Goal: Task Accomplishment & Management: Manage account settings

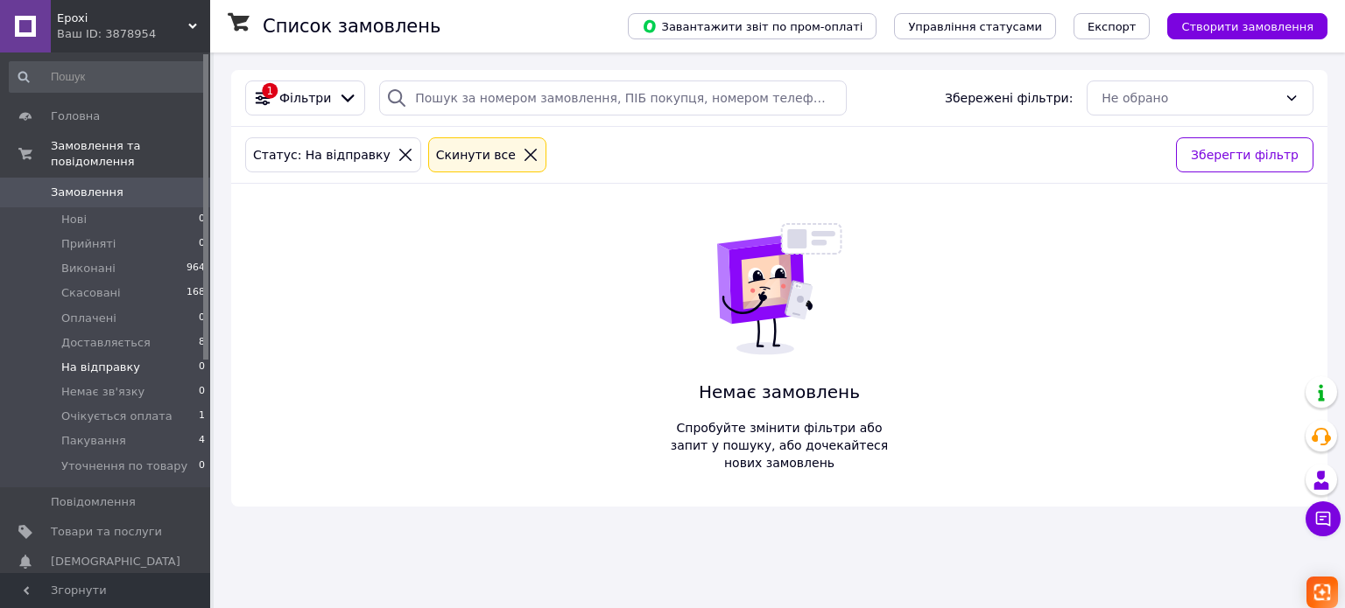
click at [105, 185] on span "Замовлення" at bounding box center [87, 193] width 73 height 16
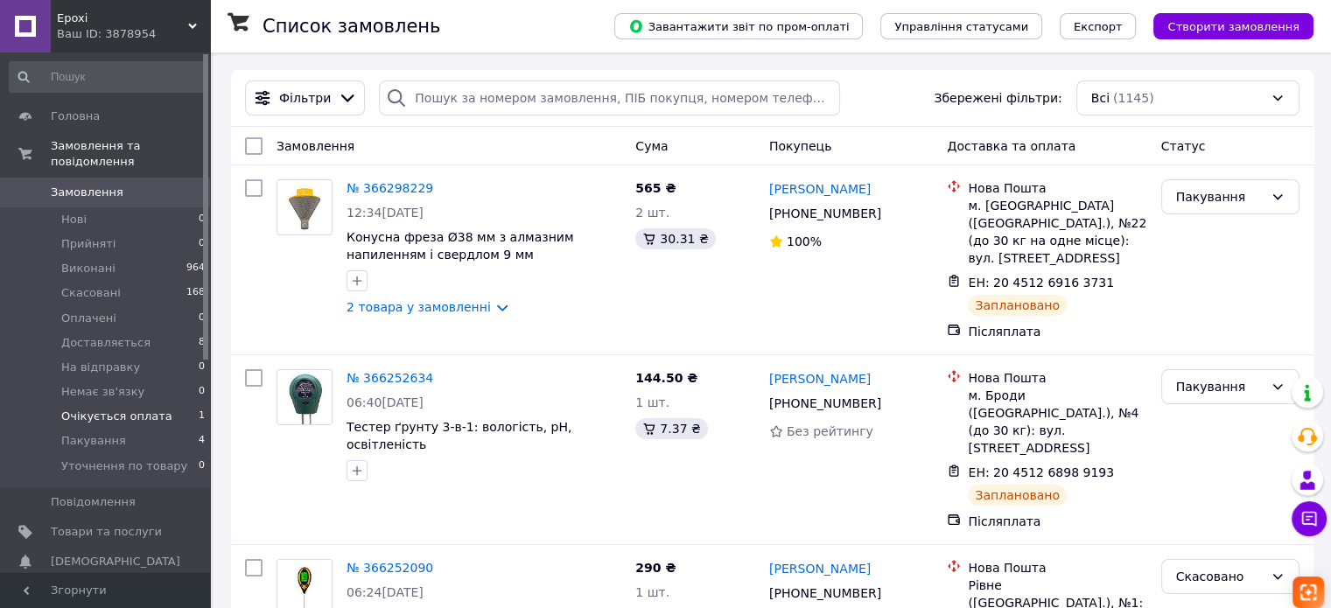
click at [141, 409] on span "Очікується оплата" at bounding box center [116, 417] width 111 height 16
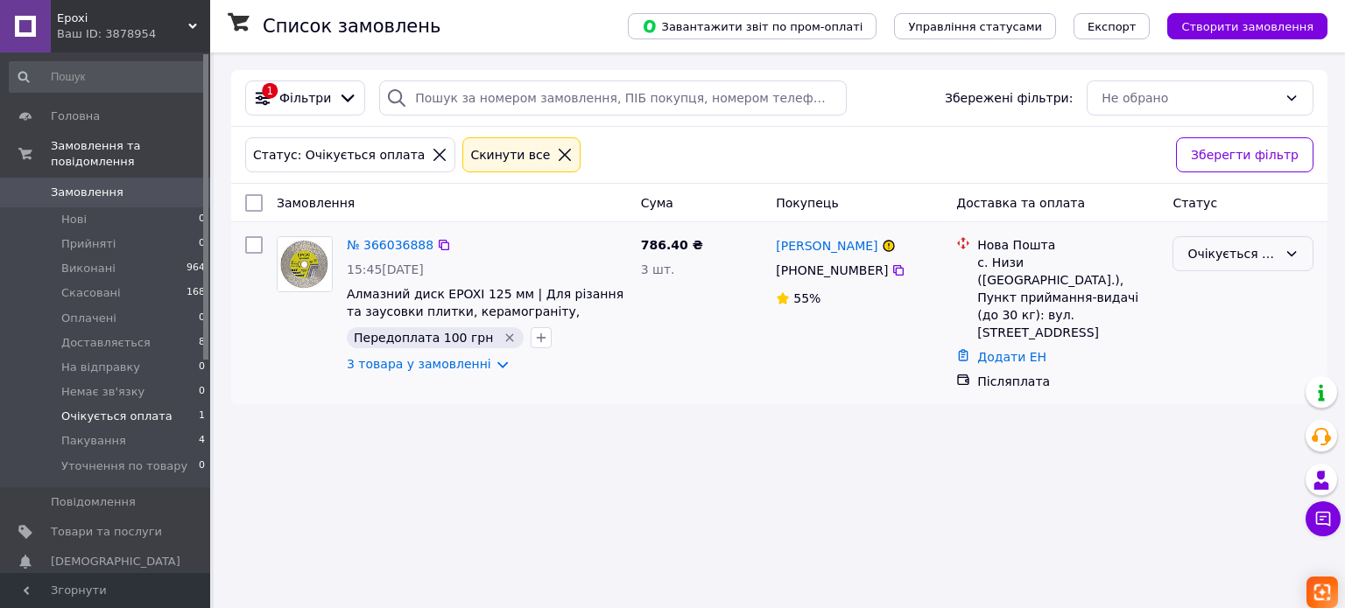
click at [1294, 259] on icon at bounding box center [1291, 254] width 14 height 14
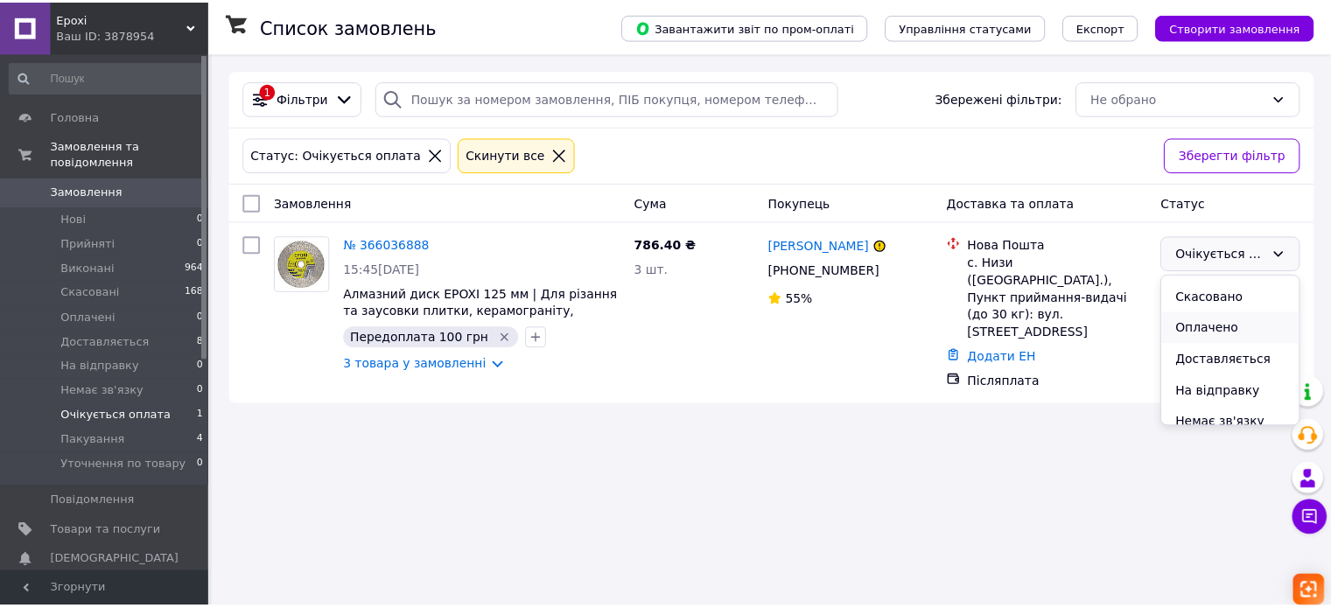
scroll to position [88, 0]
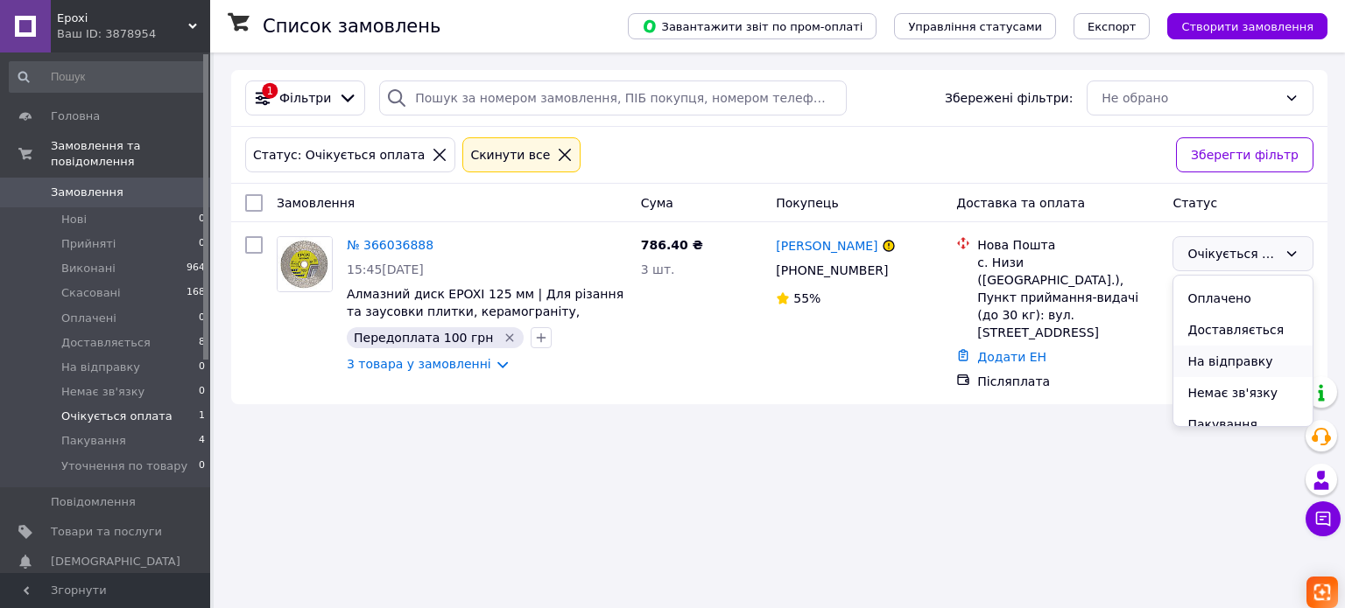
click at [1246, 360] on li "На відправку" at bounding box center [1242, 362] width 139 height 32
click at [97, 185] on span "Замовлення" at bounding box center [87, 193] width 73 height 16
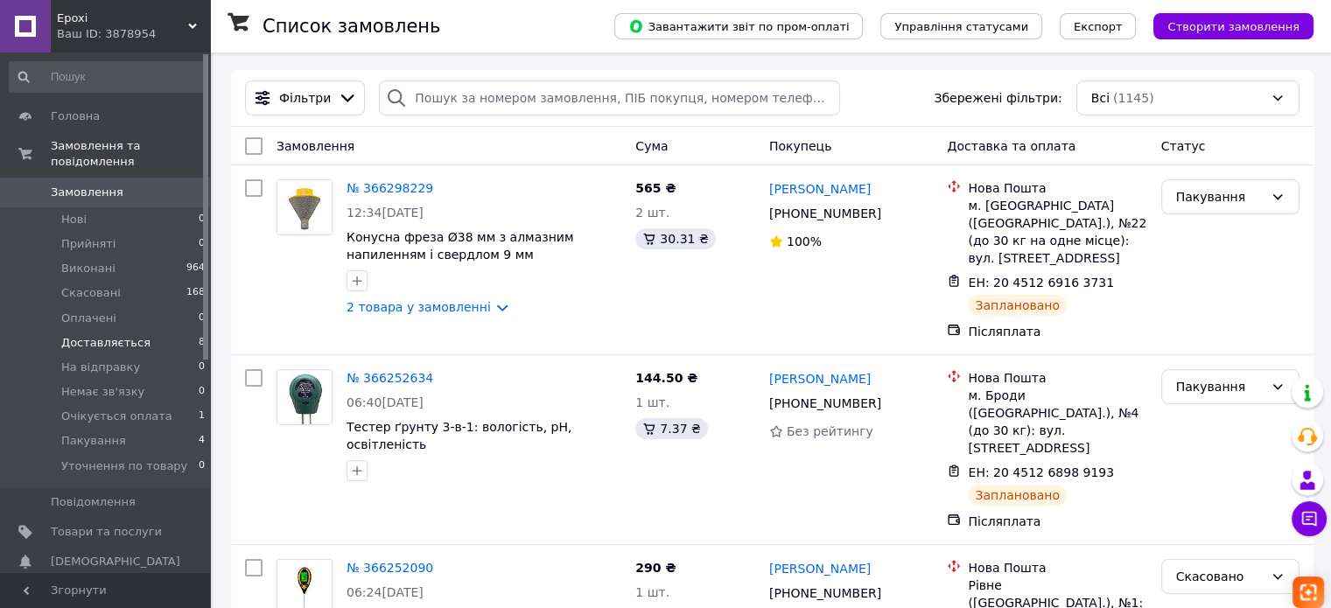
click at [97, 335] on span "Доставляється" at bounding box center [105, 343] width 89 height 16
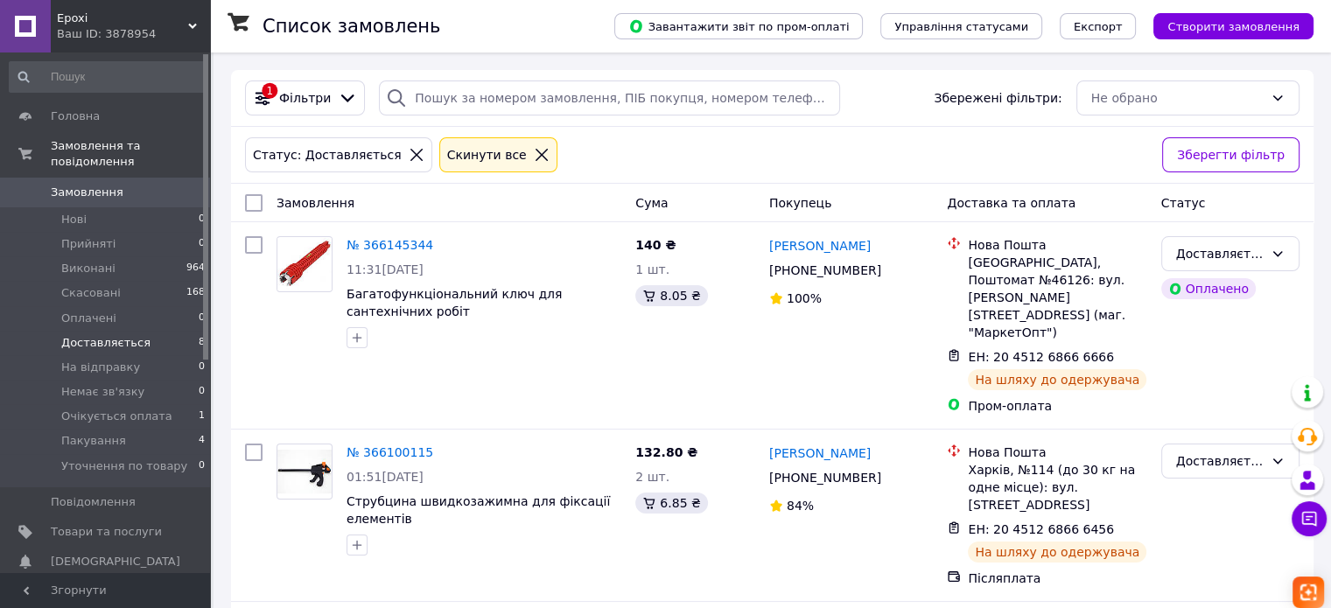
click at [100, 178] on link "Замовлення 0" at bounding box center [107, 193] width 215 height 30
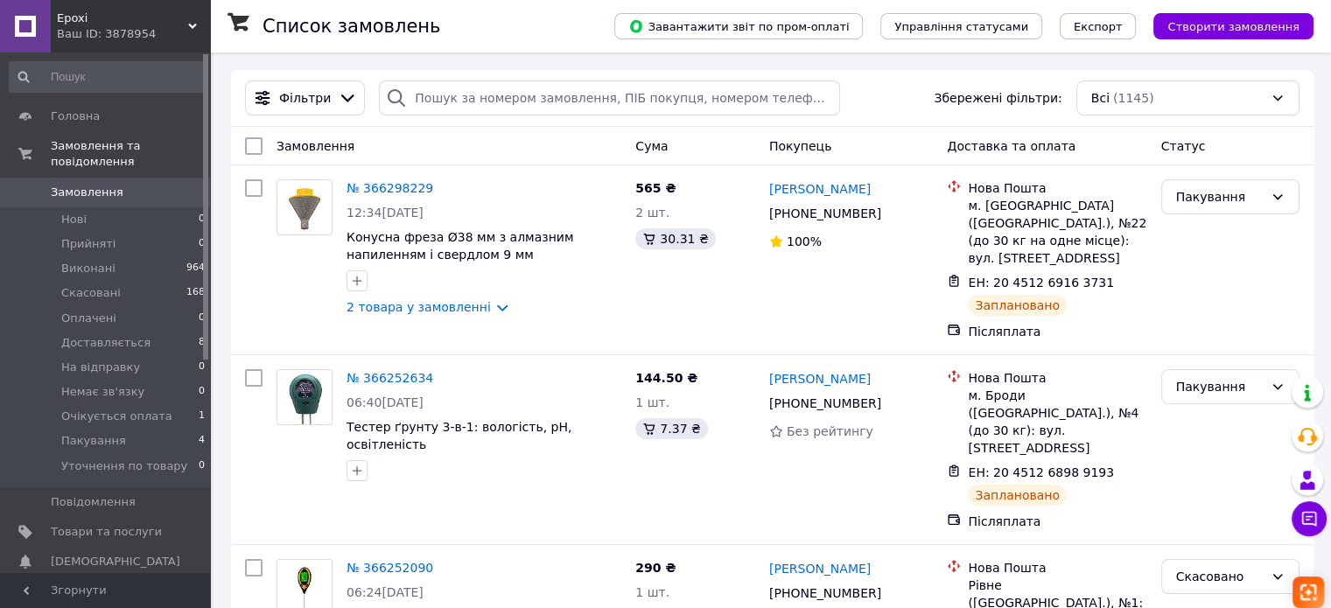
click at [102, 185] on span "Замовлення" at bounding box center [87, 193] width 73 height 16
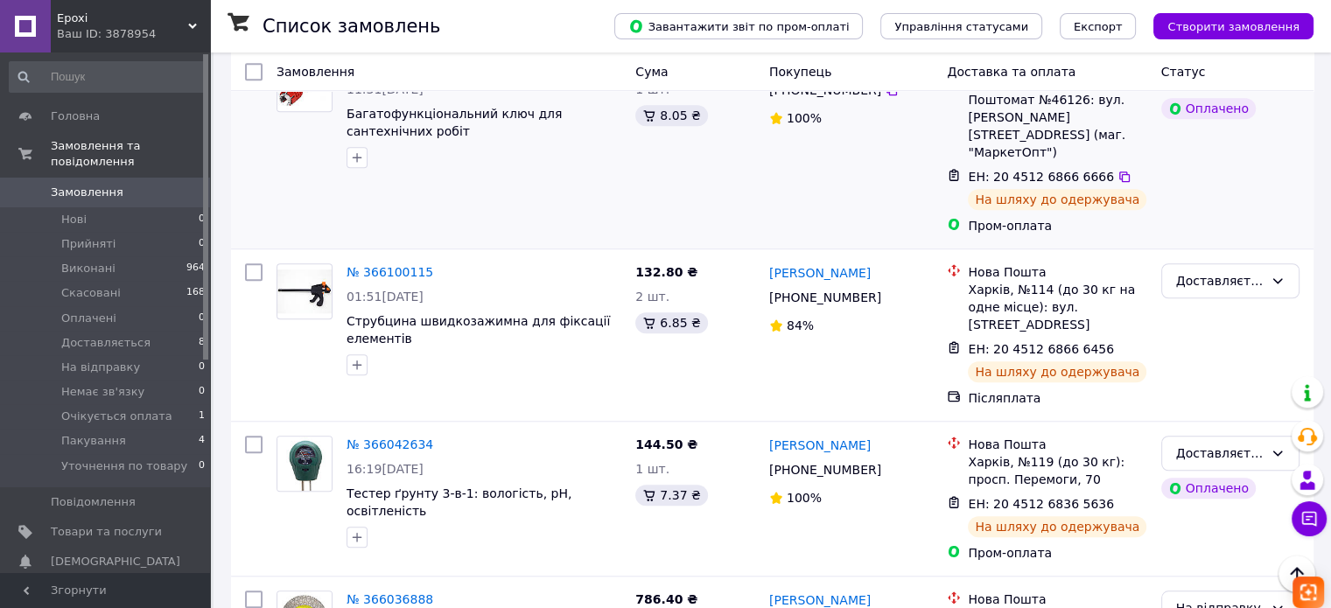
scroll to position [1401, 0]
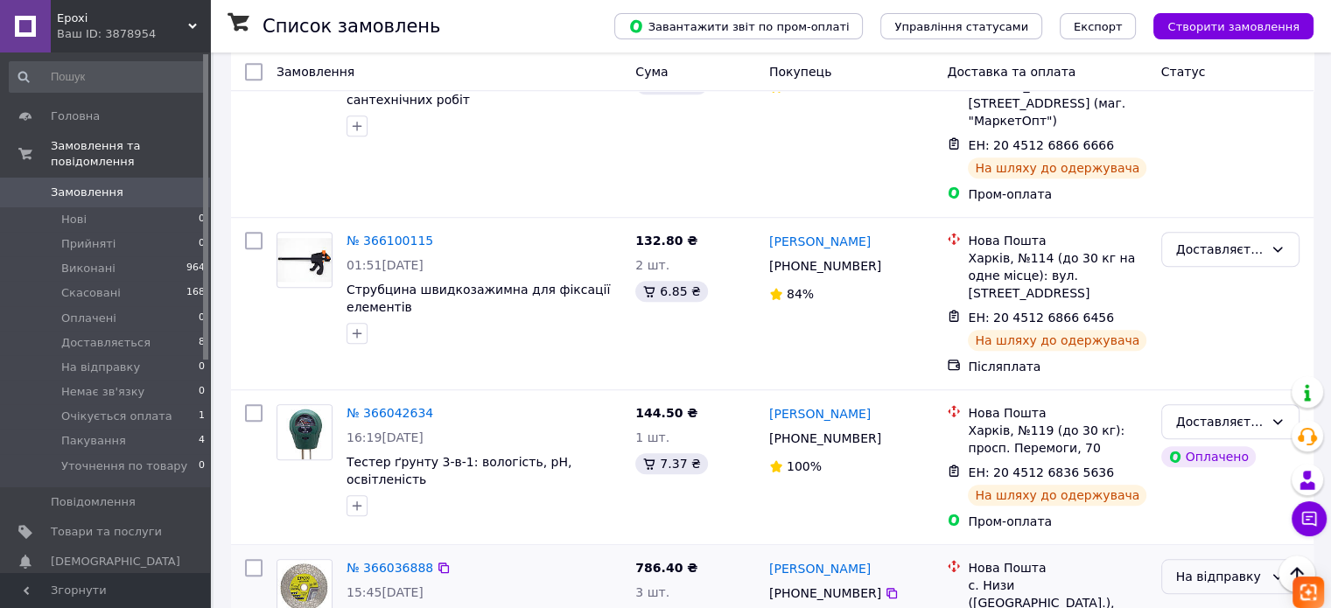
click at [1279, 574] on icon at bounding box center [1279, 576] width 10 height 5
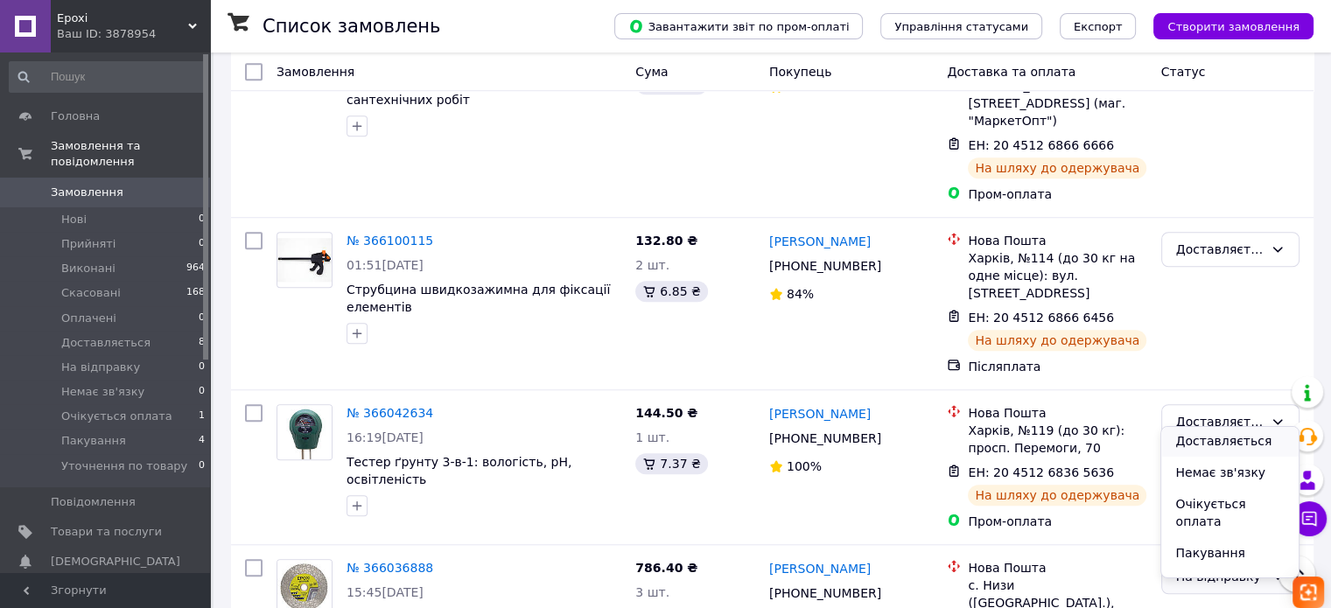
scroll to position [151, 0]
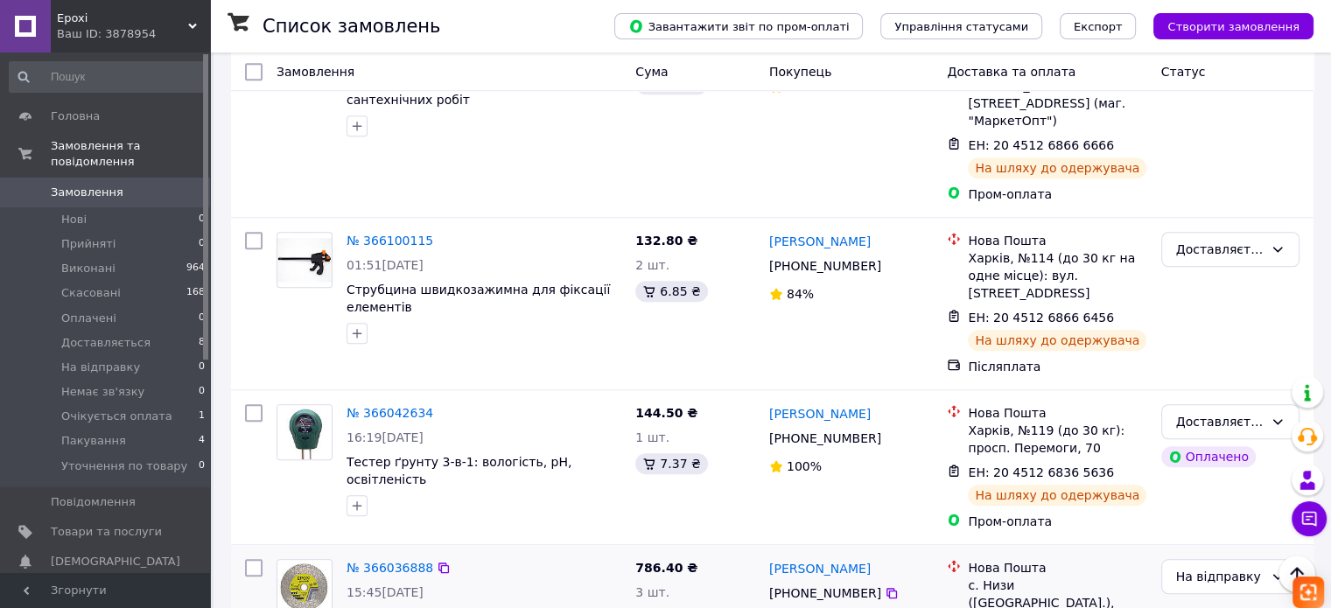
click at [1280, 570] on icon at bounding box center [1278, 577] width 14 height 14
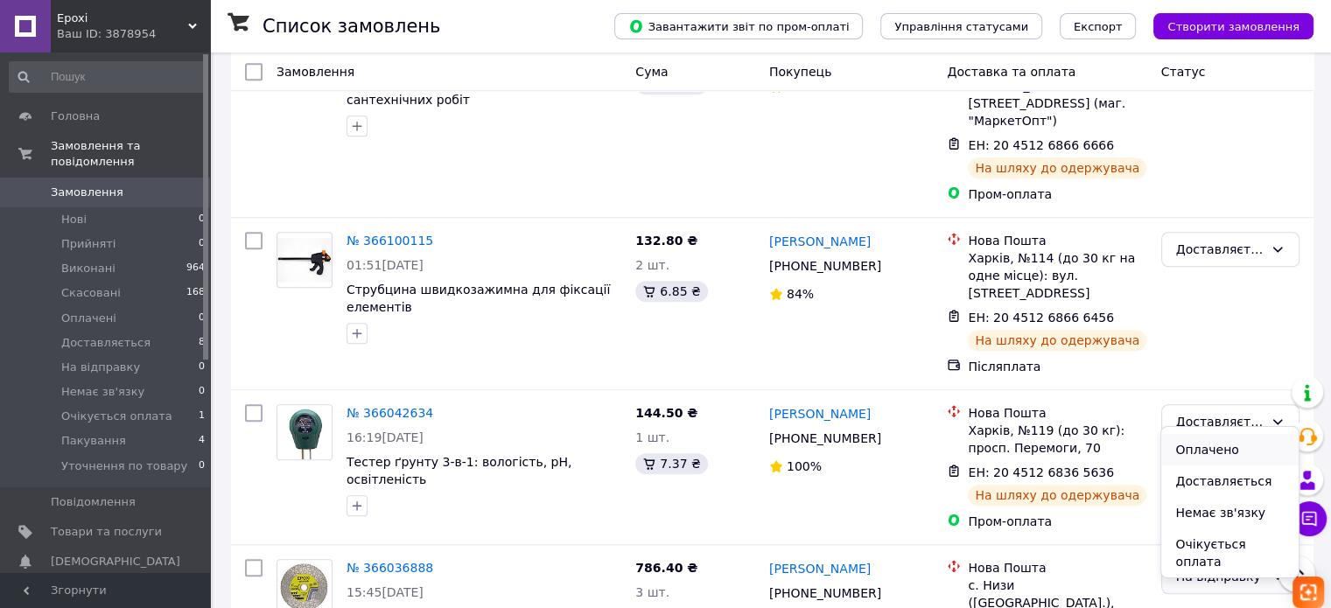
scroll to position [0, 0]
click at [1228, 455] on li "Прийнято" at bounding box center [1230, 443] width 137 height 32
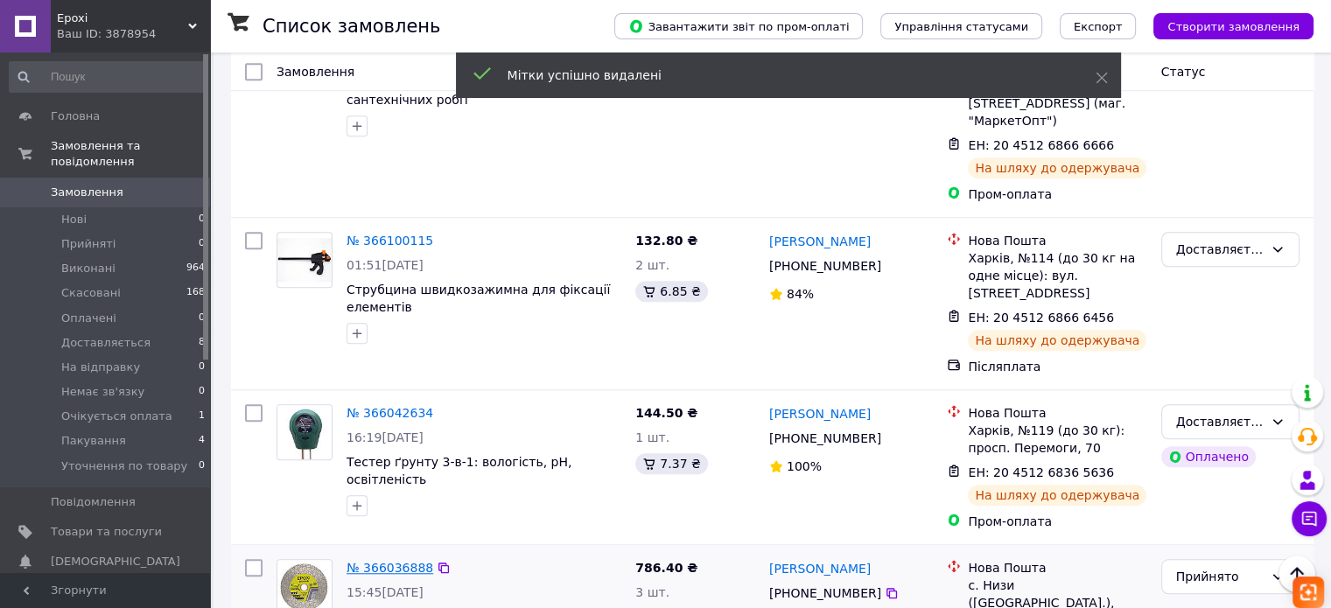
click at [396, 561] on link "№ 366036888" at bounding box center [390, 568] width 87 height 14
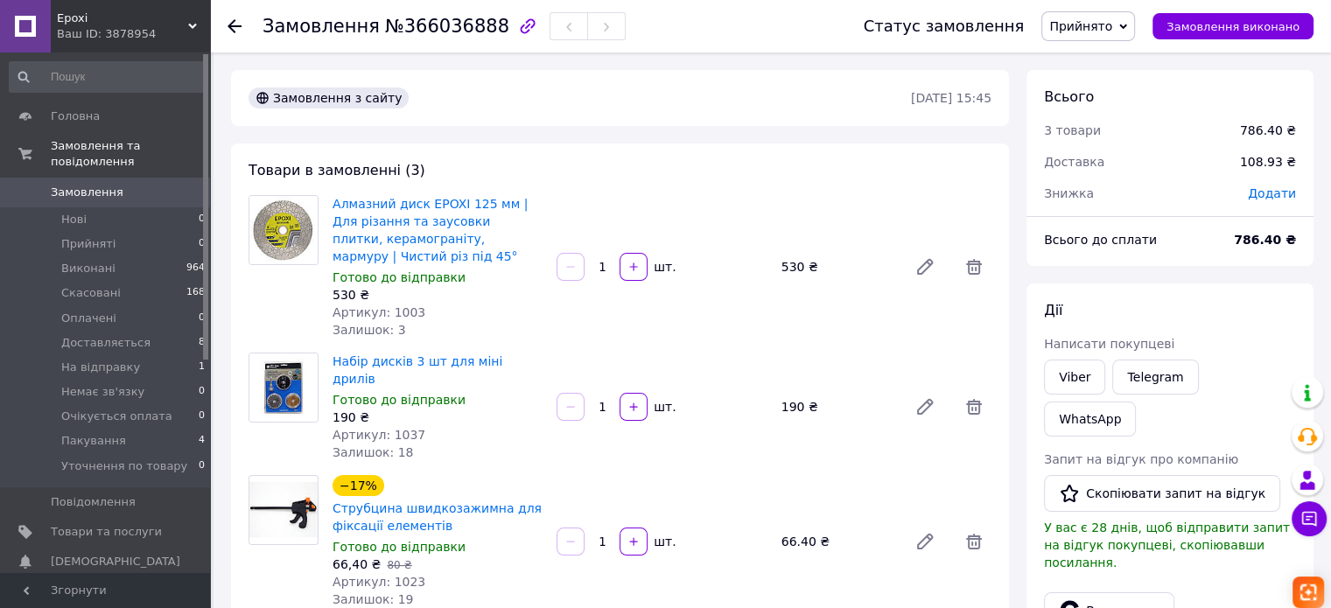
scroll to position [426, 0]
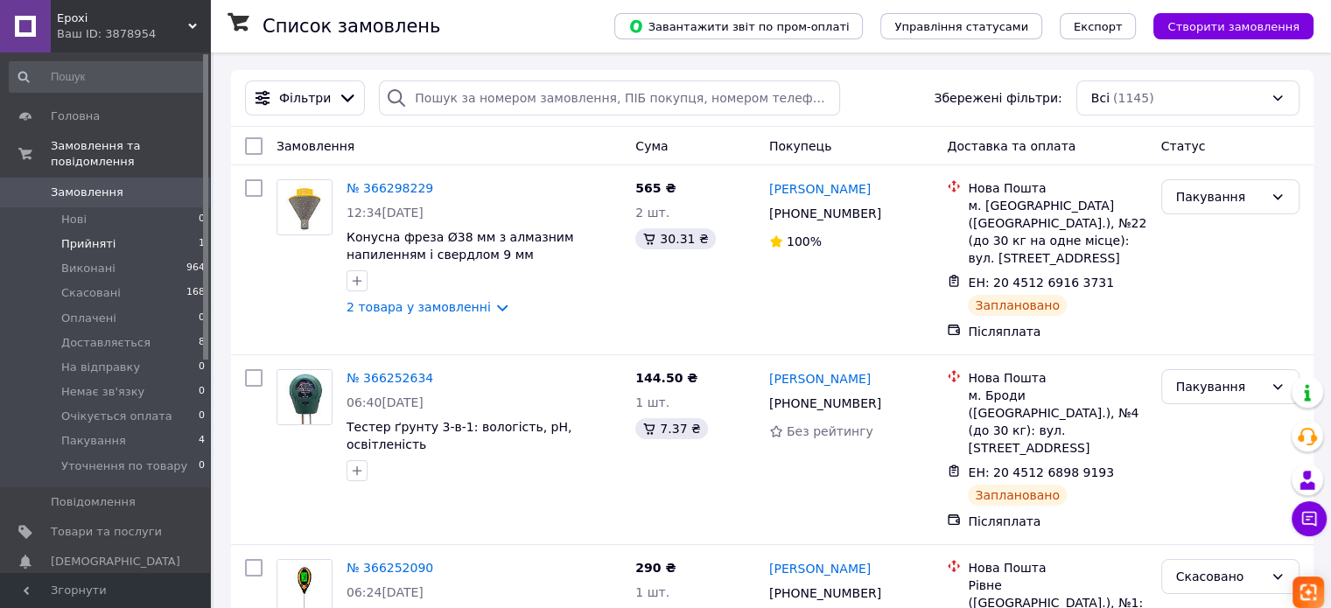
click at [101, 232] on li "Прийняті 1" at bounding box center [107, 244] width 215 height 25
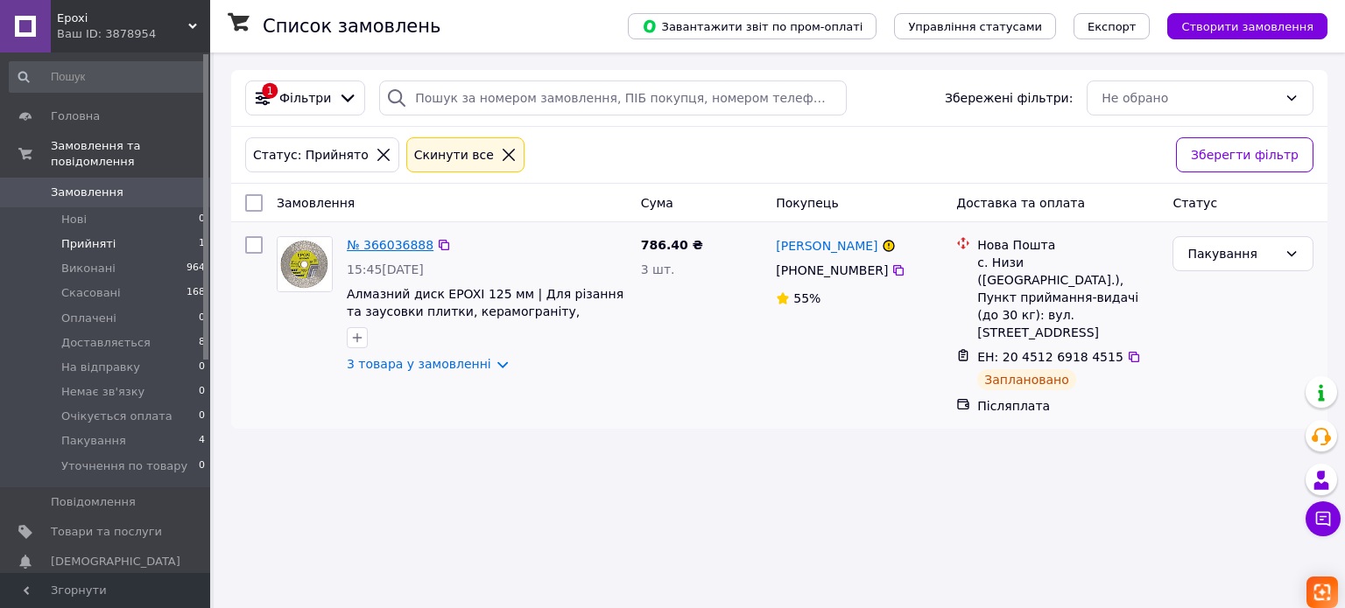
click at [408, 252] on link "№ 366036888" at bounding box center [390, 245] width 87 height 14
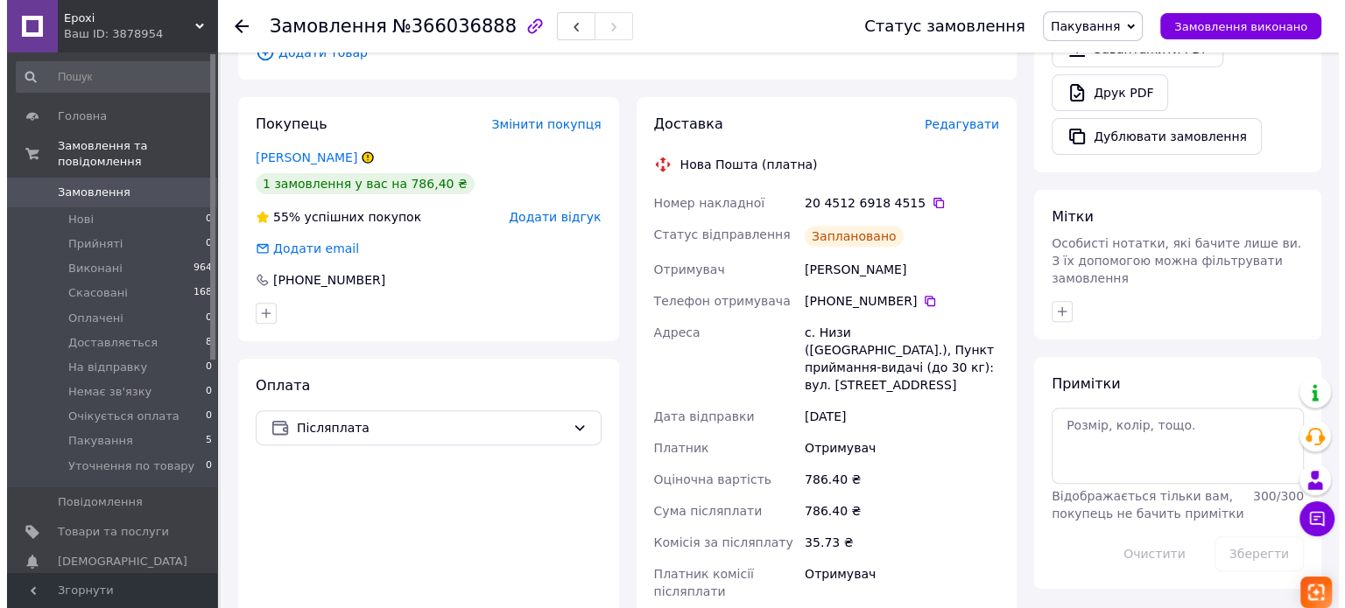
scroll to position [613, 0]
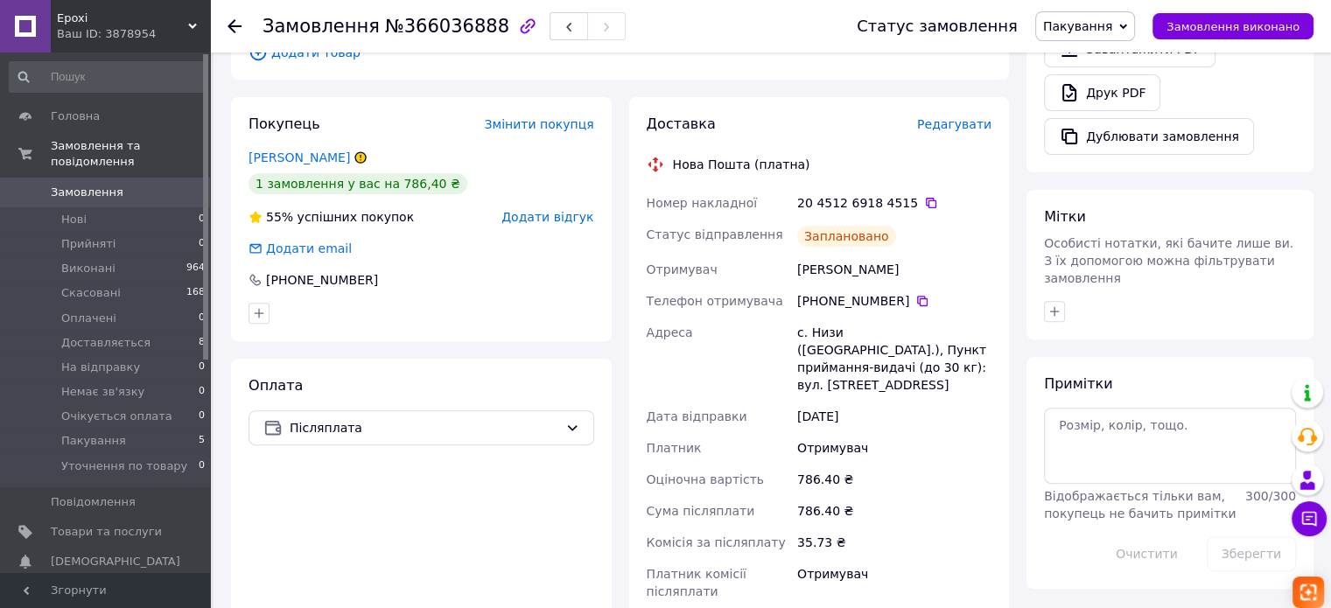
click at [966, 117] on span "Редагувати" at bounding box center [954, 124] width 74 height 14
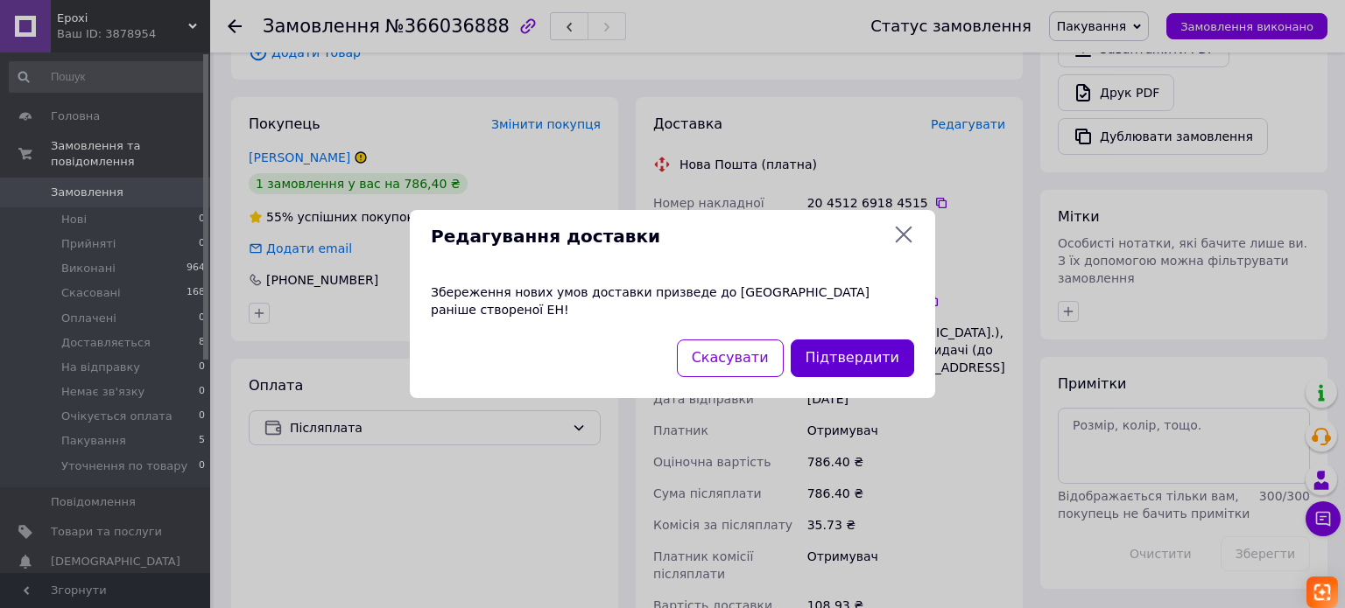
click at [888, 353] on button "Підтвердити" at bounding box center [851, 359] width 123 height 38
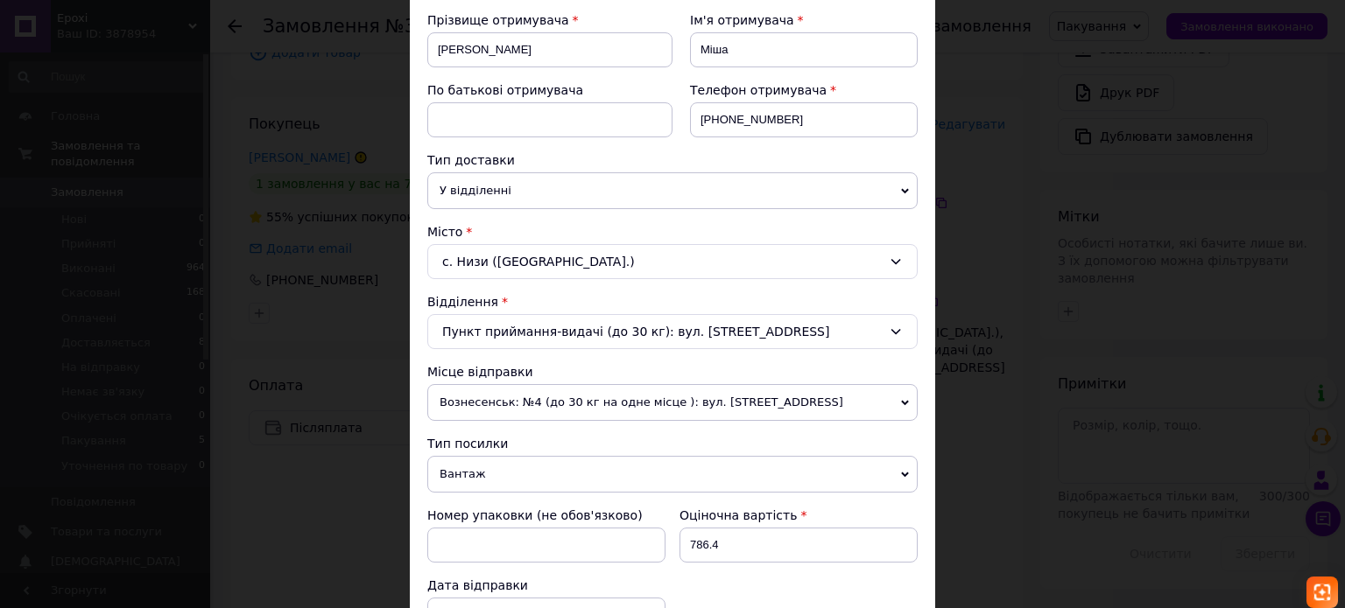
scroll to position [175, 0]
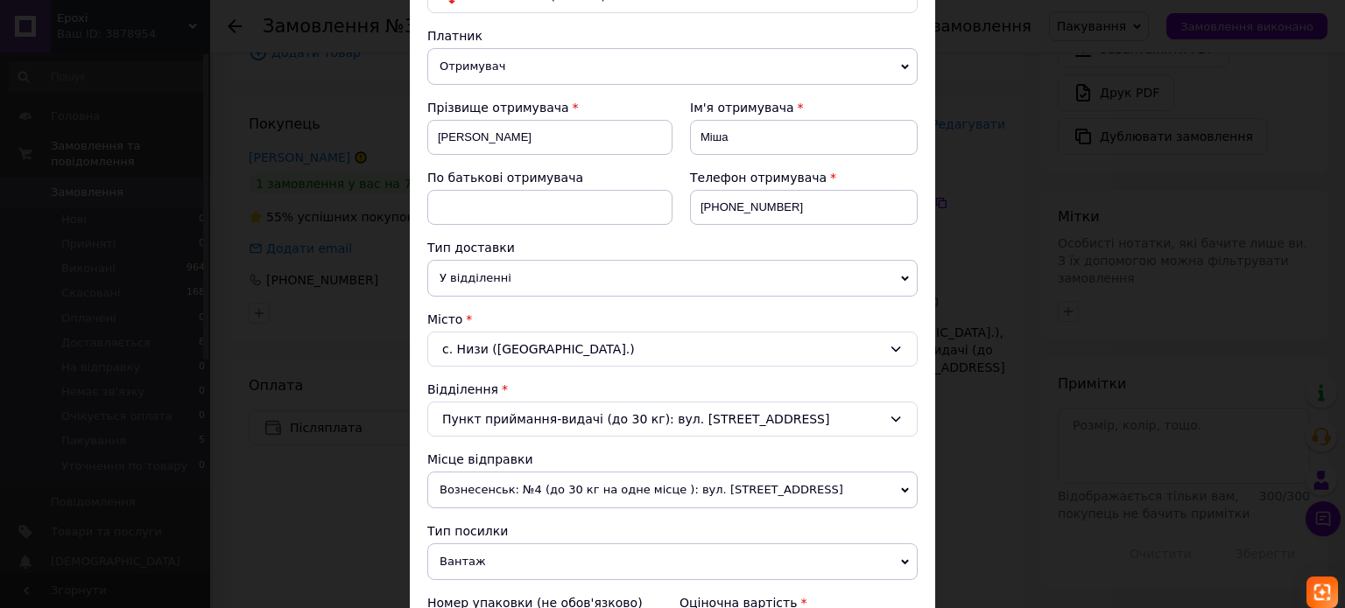
click at [634, 351] on div "с. Низи ([GEOGRAPHIC_DATA].)" at bounding box center [672, 349] width 490 height 35
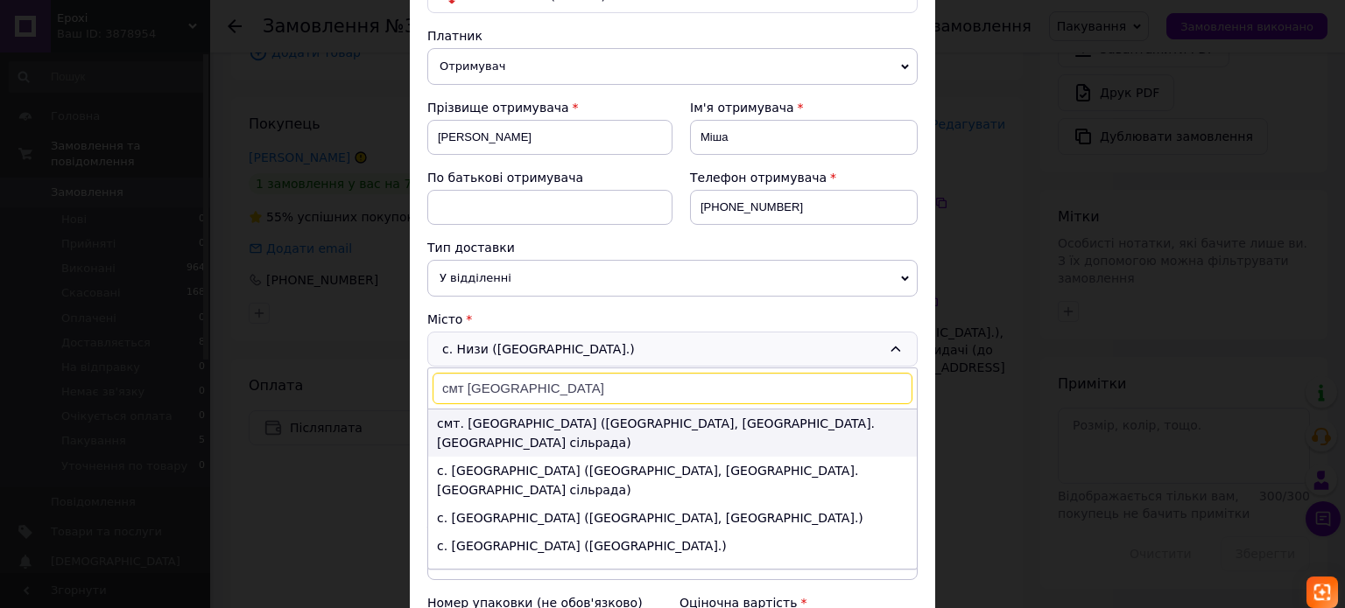
type input "смт [GEOGRAPHIC_DATA]"
click at [639, 422] on li "смт. [GEOGRAPHIC_DATA] ([GEOGRAPHIC_DATA], [GEOGRAPHIC_DATA]. [GEOGRAPHIC_DATA]…" at bounding box center [672, 433] width 488 height 47
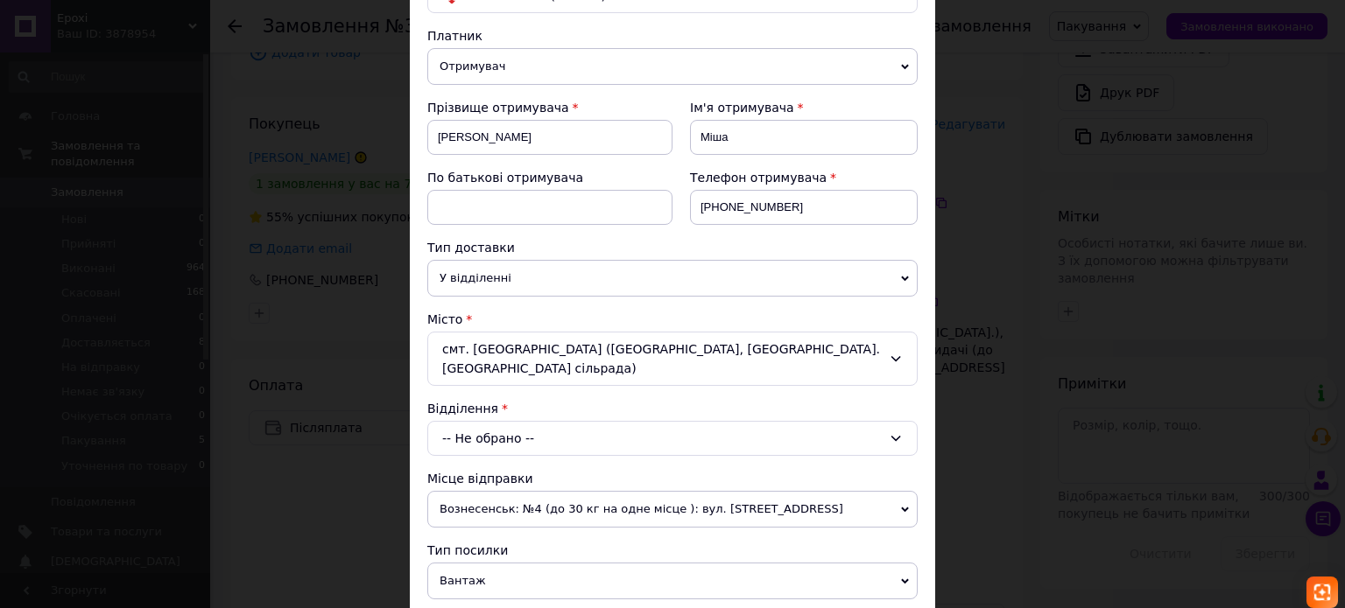
click at [594, 423] on div "-- Не обрано --" at bounding box center [672, 438] width 490 height 35
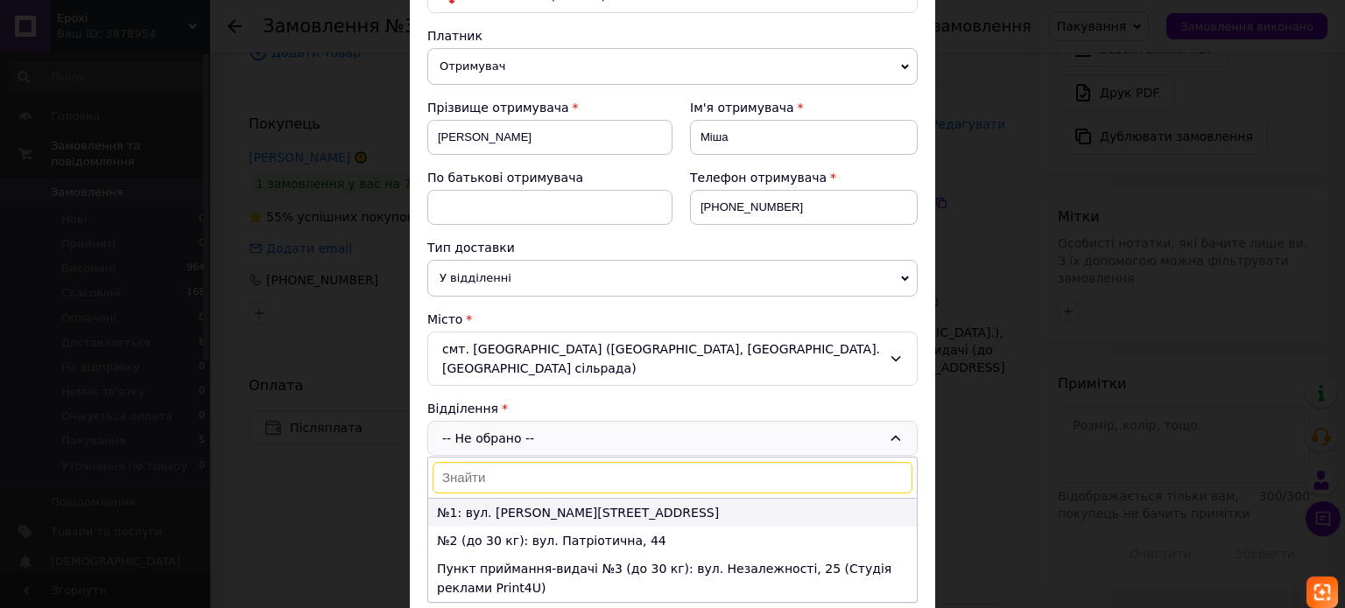
click at [546, 499] on li "№1: вул. [PERSON_NAME][STREET_ADDRESS]" at bounding box center [672, 513] width 488 height 28
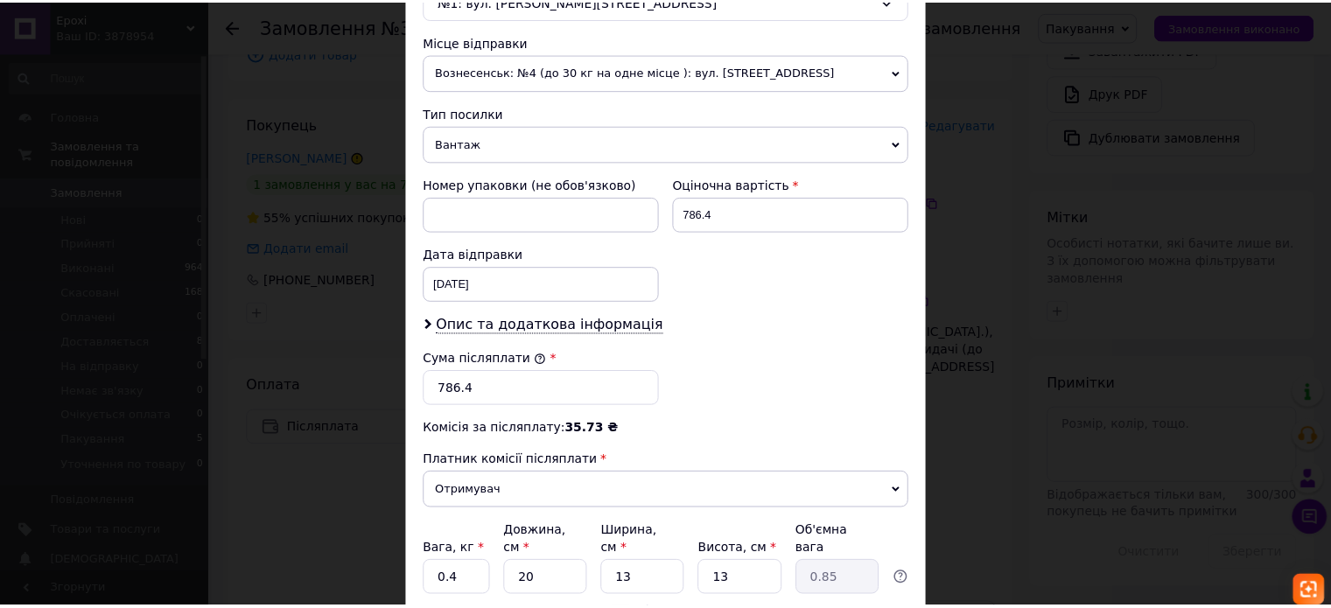
scroll to position [700, 0]
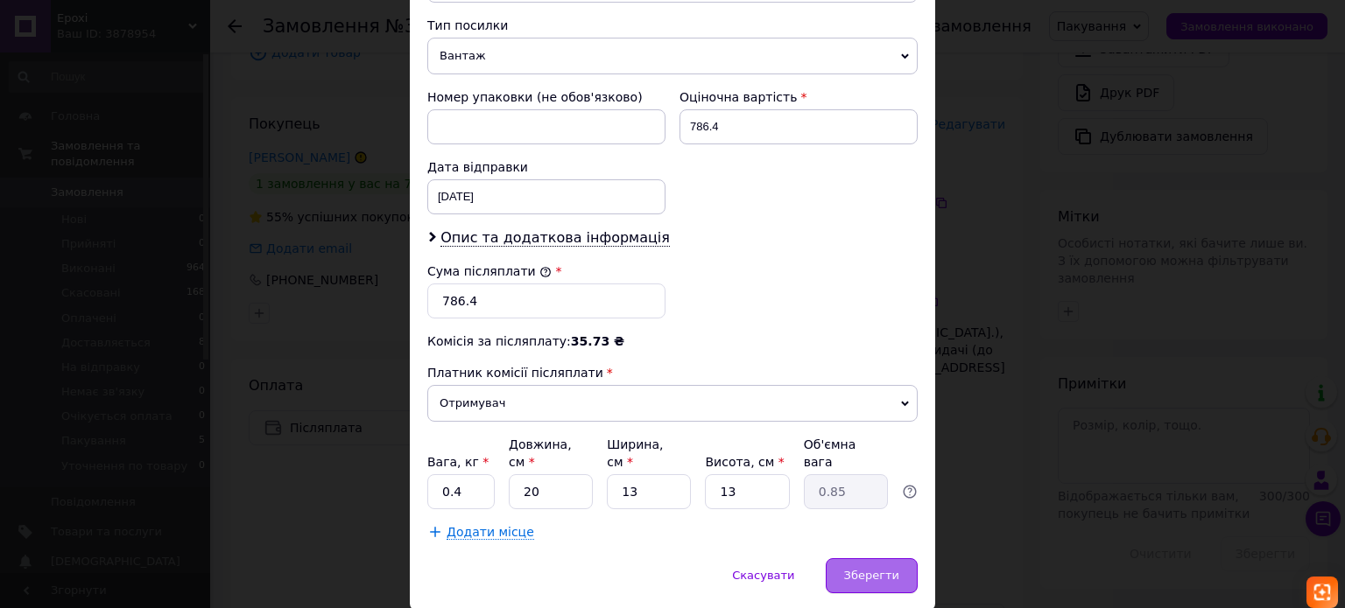
click at [862, 569] on span "Зберегти" at bounding box center [871, 575] width 55 height 13
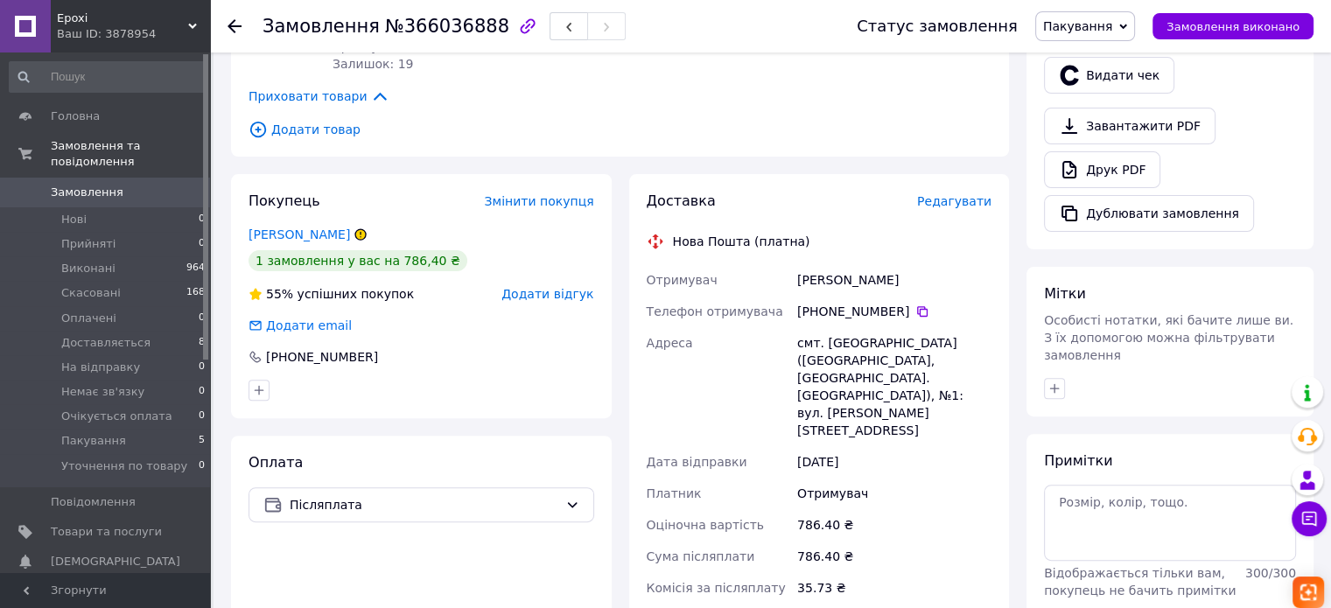
scroll to position [525, 0]
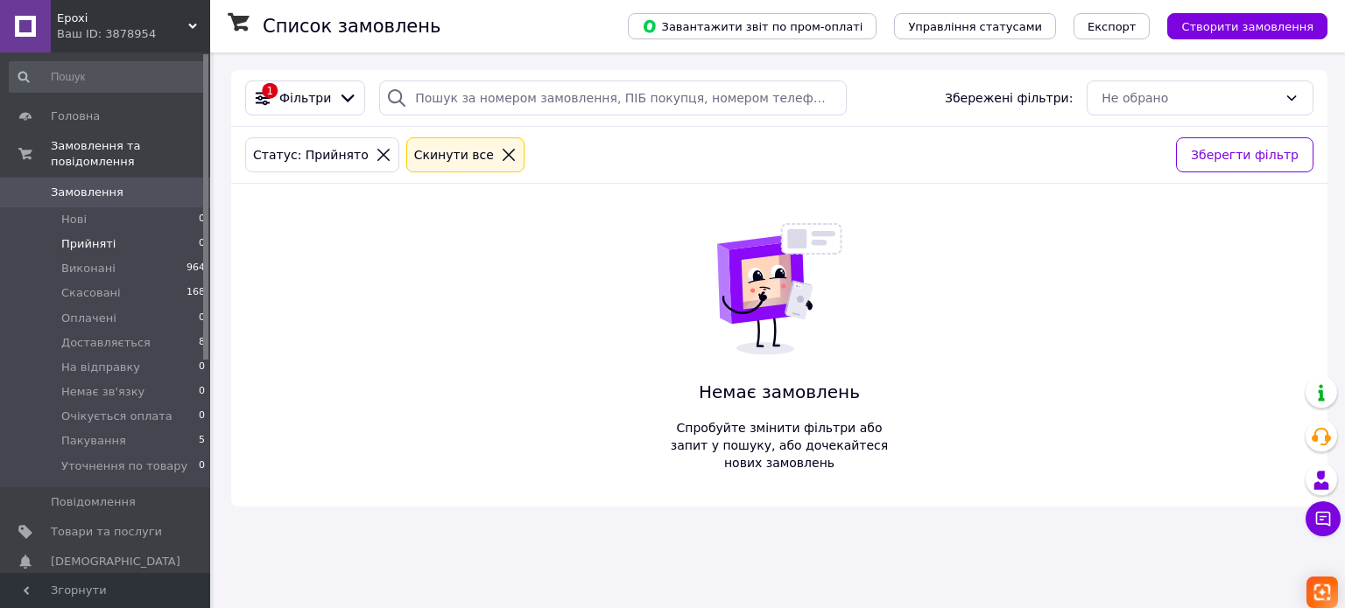
click at [103, 185] on span "Замовлення" at bounding box center [87, 193] width 73 height 16
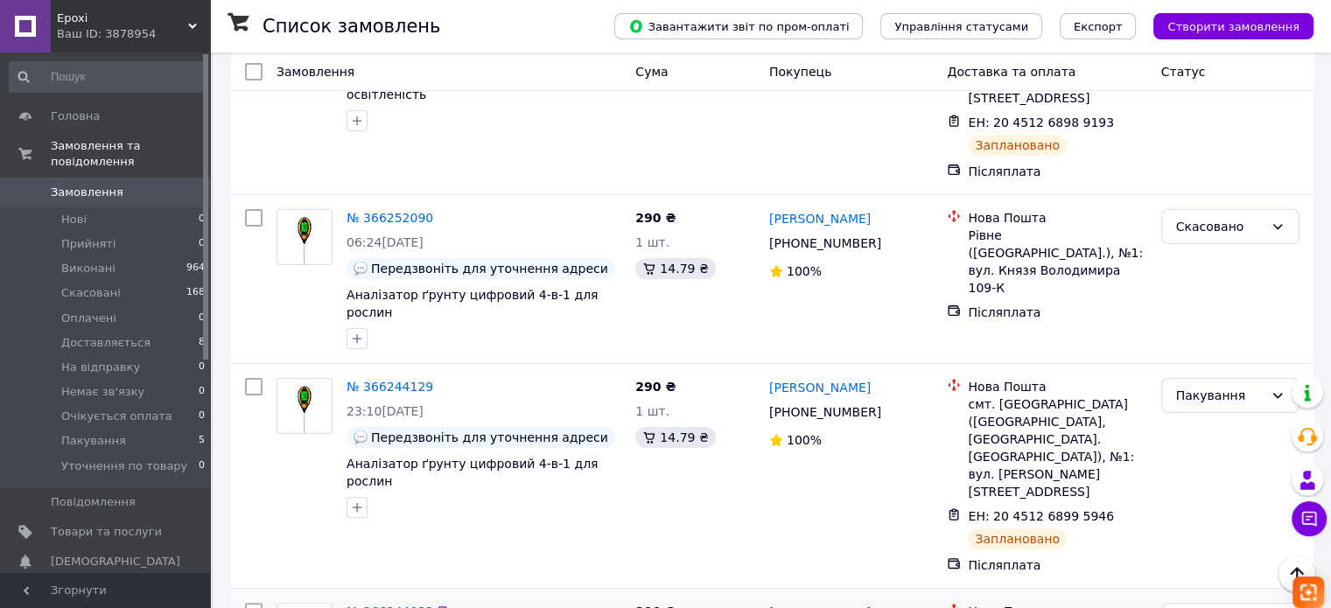
scroll to position [350, 0]
click at [386, 380] on link "№ 366244129" at bounding box center [390, 387] width 87 height 14
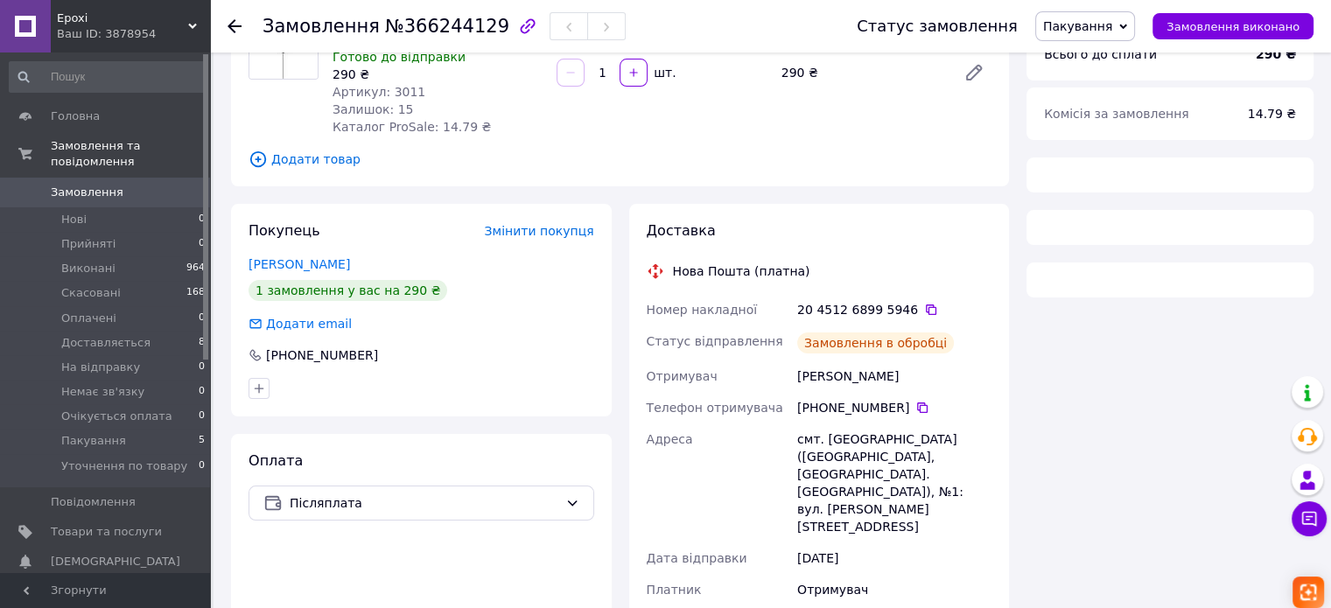
scroll to position [350, 0]
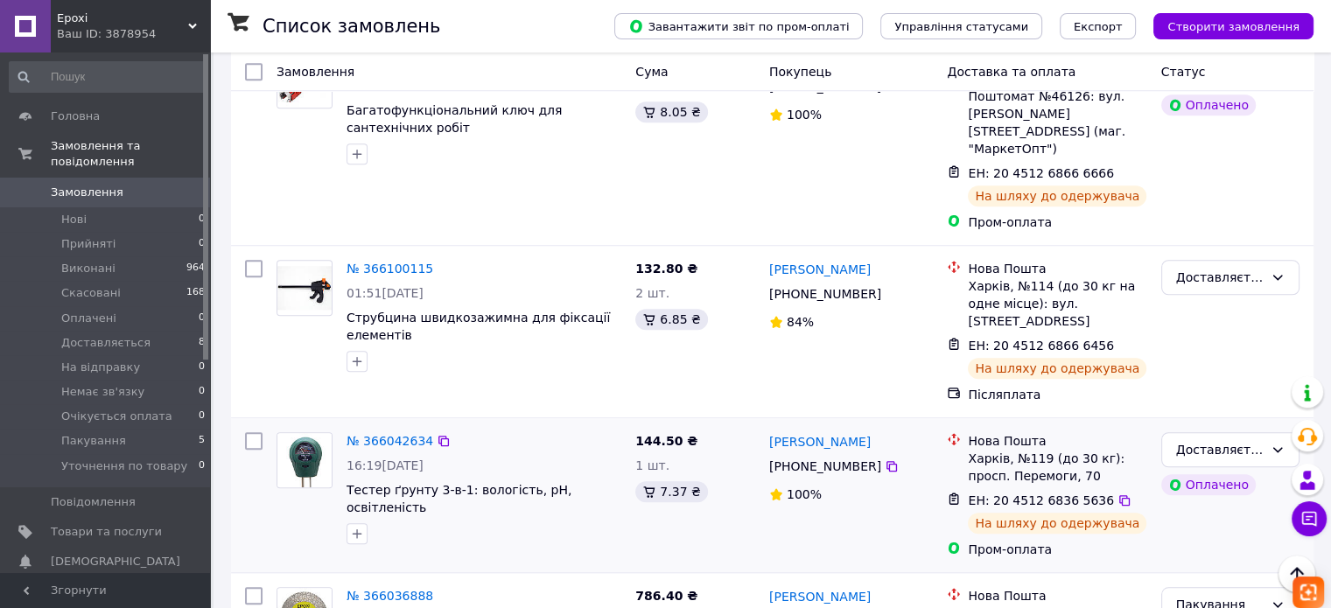
scroll to position [1401, 0]
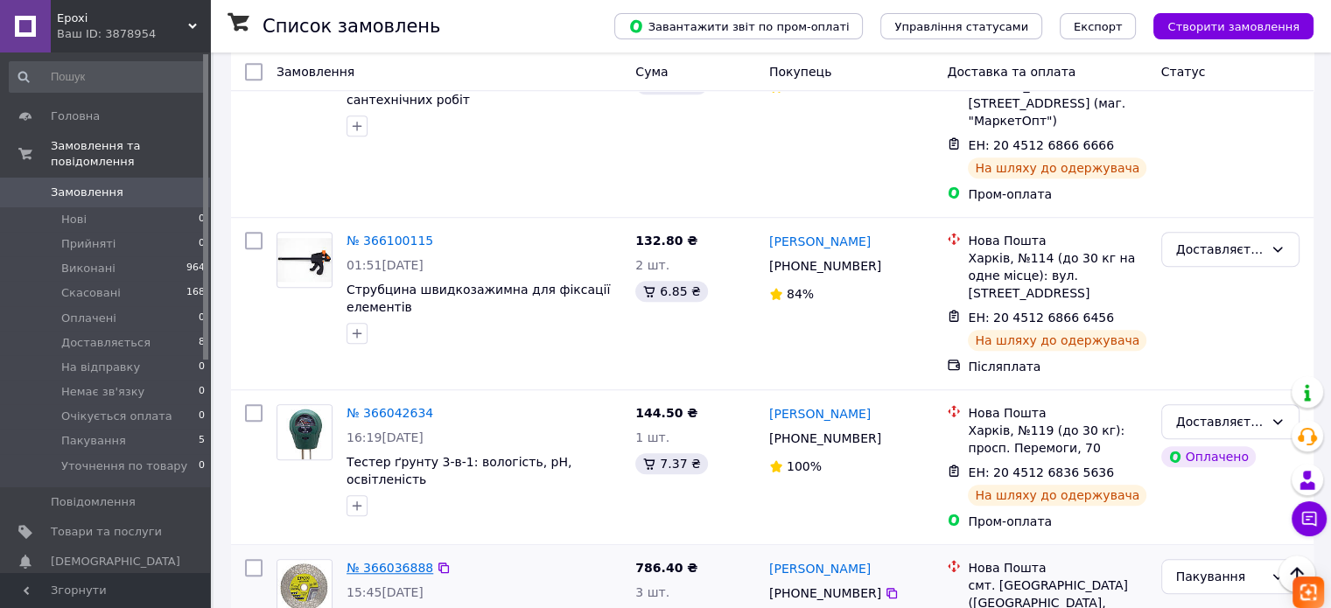
click at [401, 561] on link "№ 366036888" at bounding box center [390, 568] width 87 height 14
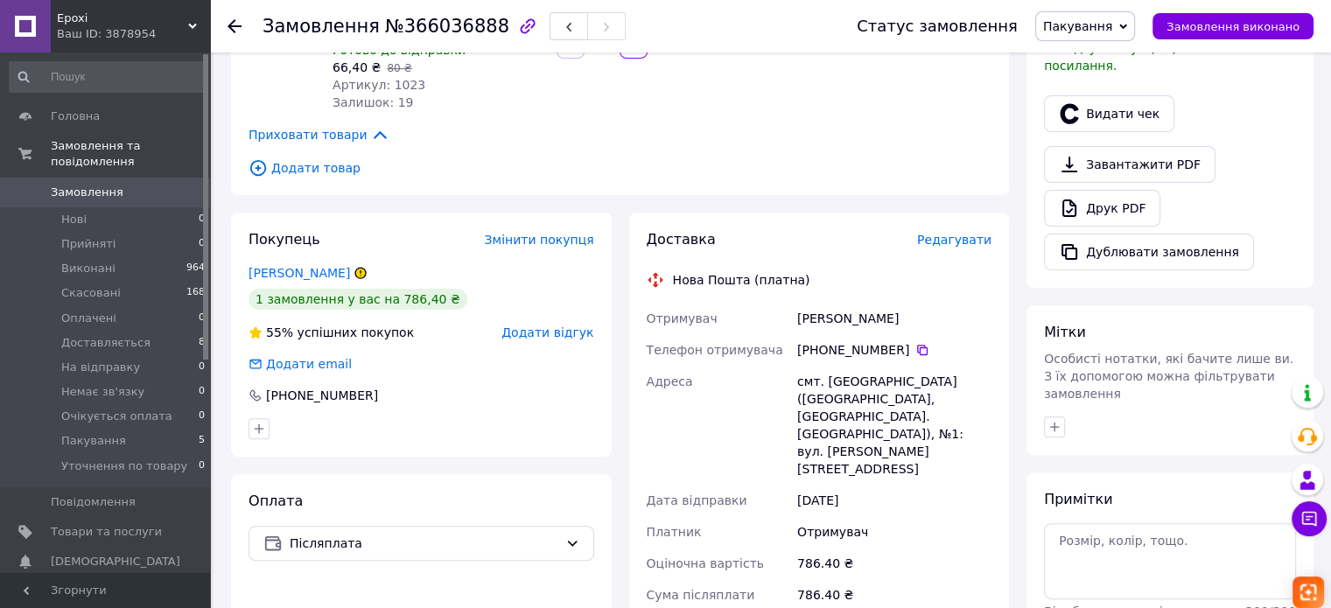
scroll to position [450, 0]
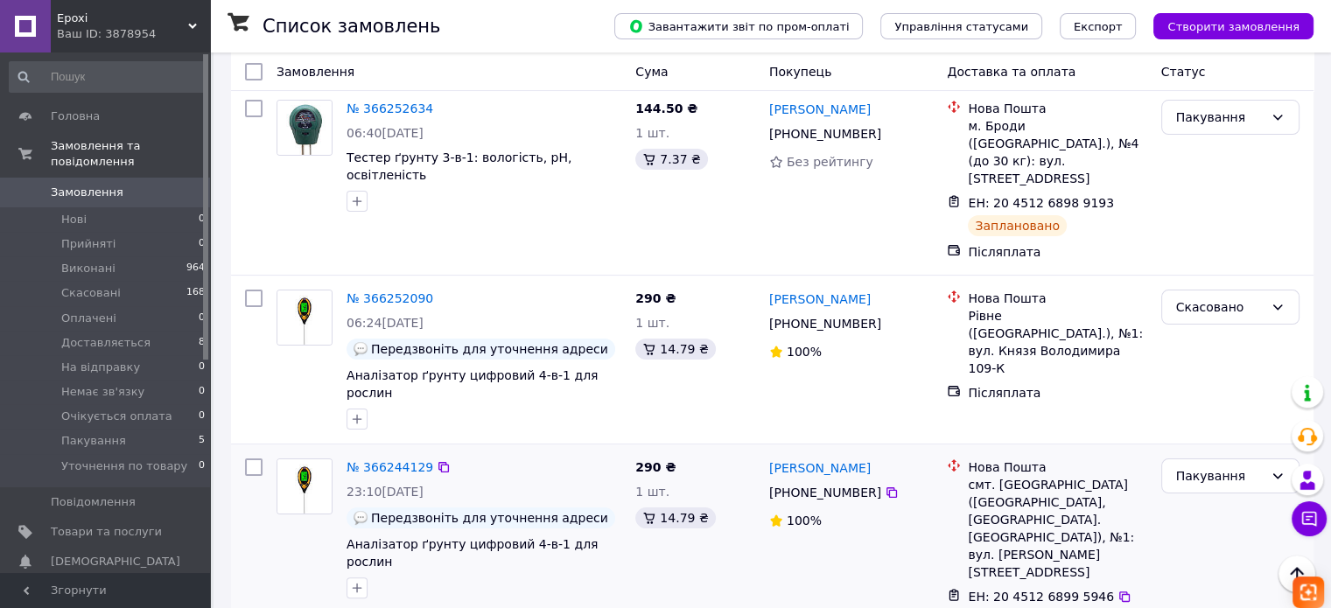
scroll to position [175, 0]
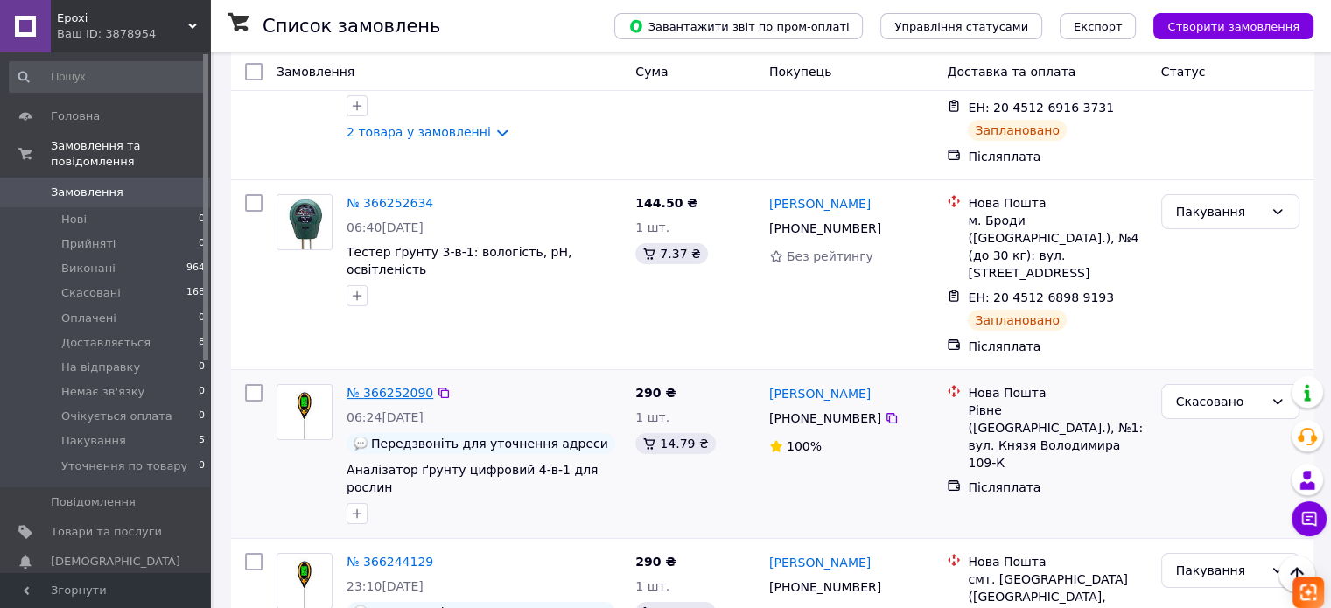
click at [410, 386] on link "№ 366252090" at bounding box center [390, 393] width 87 height 14
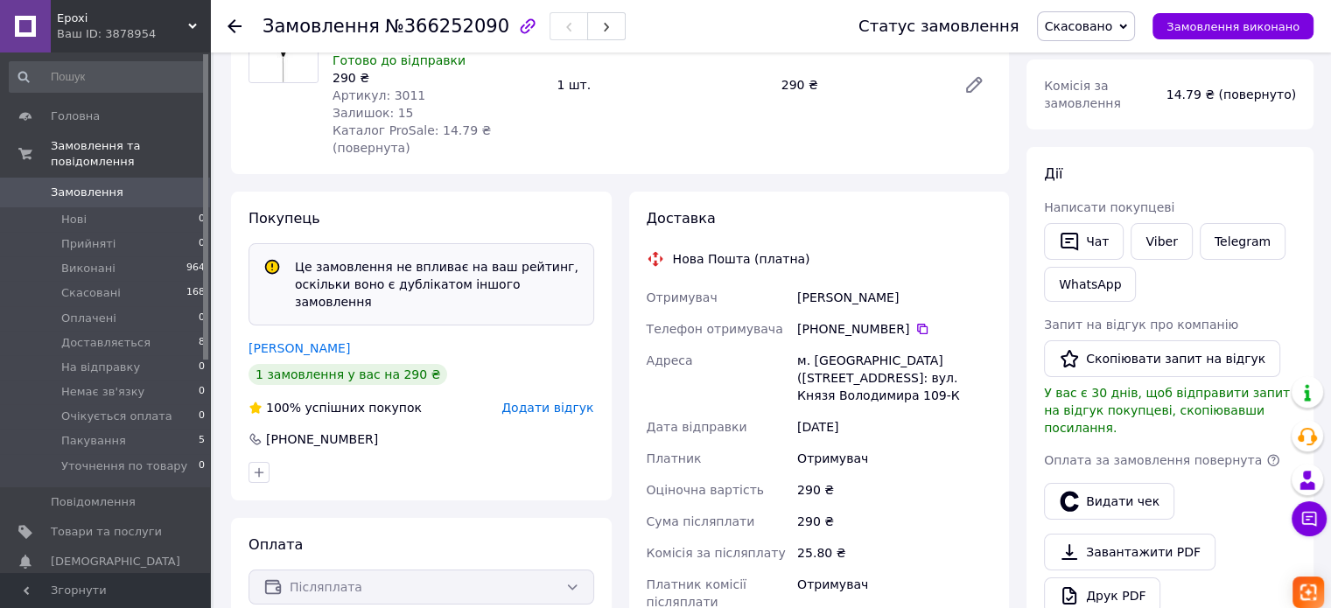
scroll to position [263, 0]
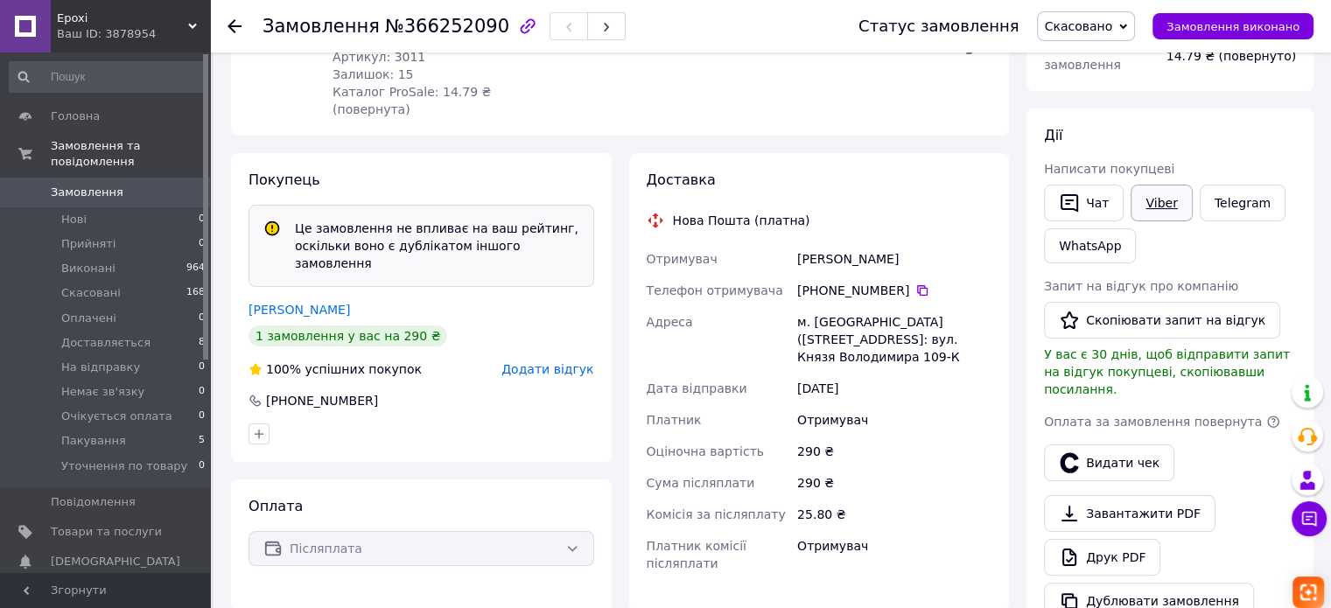
click at [1161, 198] on link "Viber" at bounding box center [1161, 203] width 61 height 37
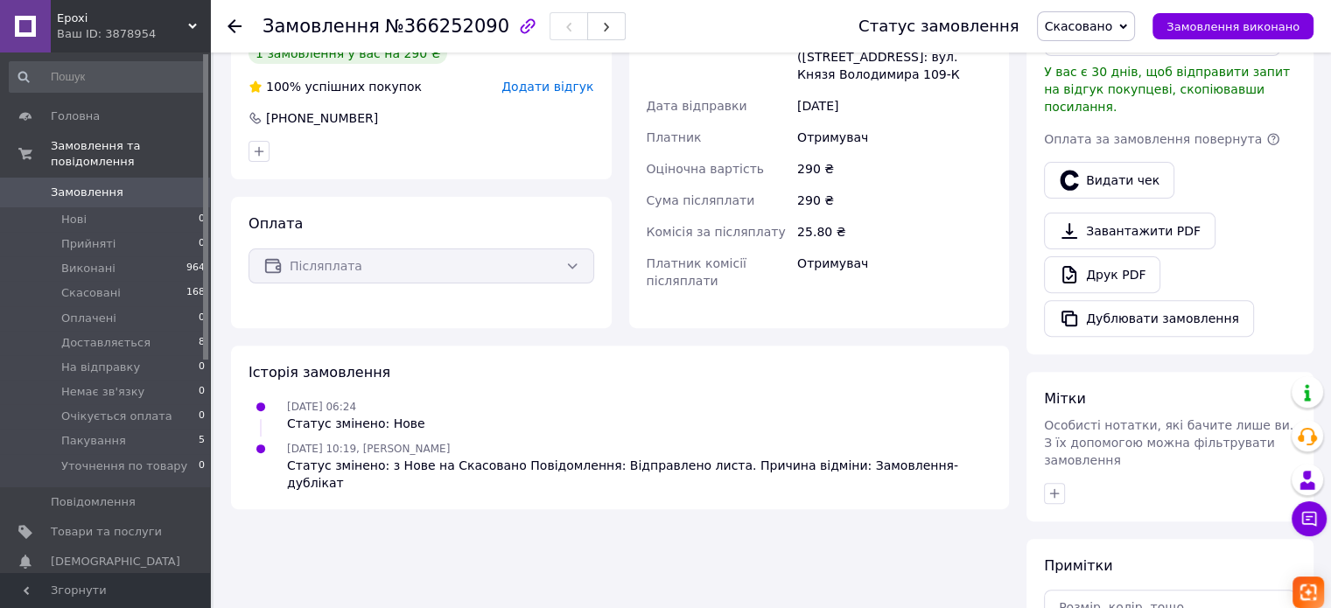
scroll to position [438, 0]
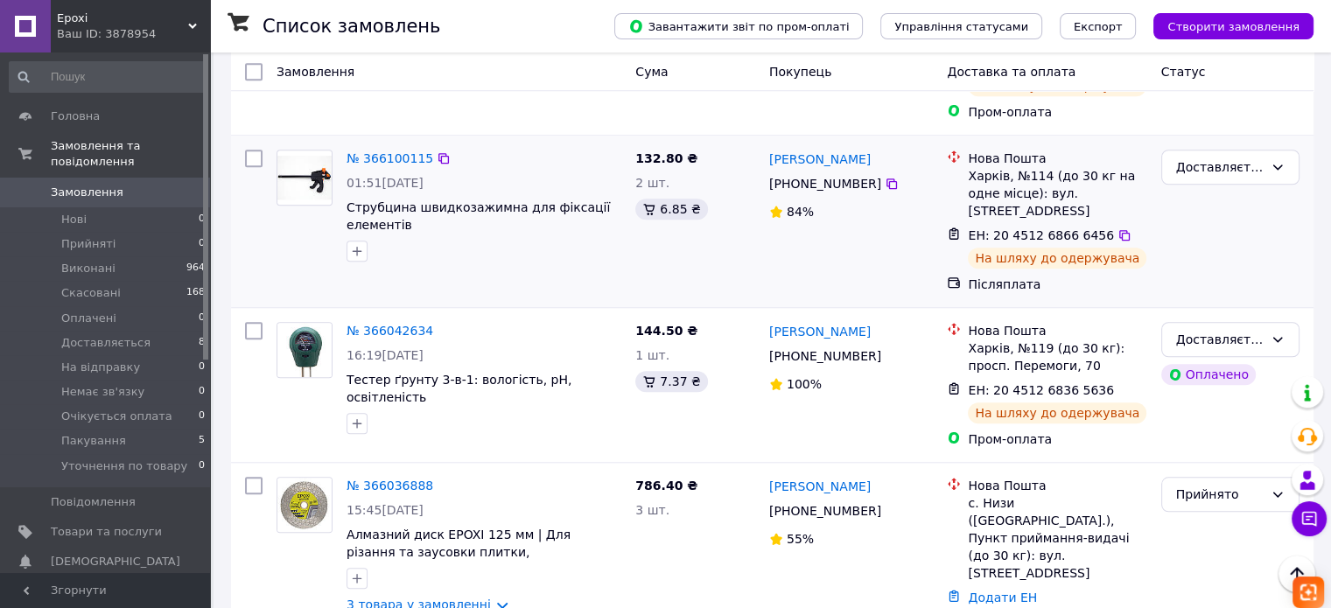
scroll to position [1488, 0]
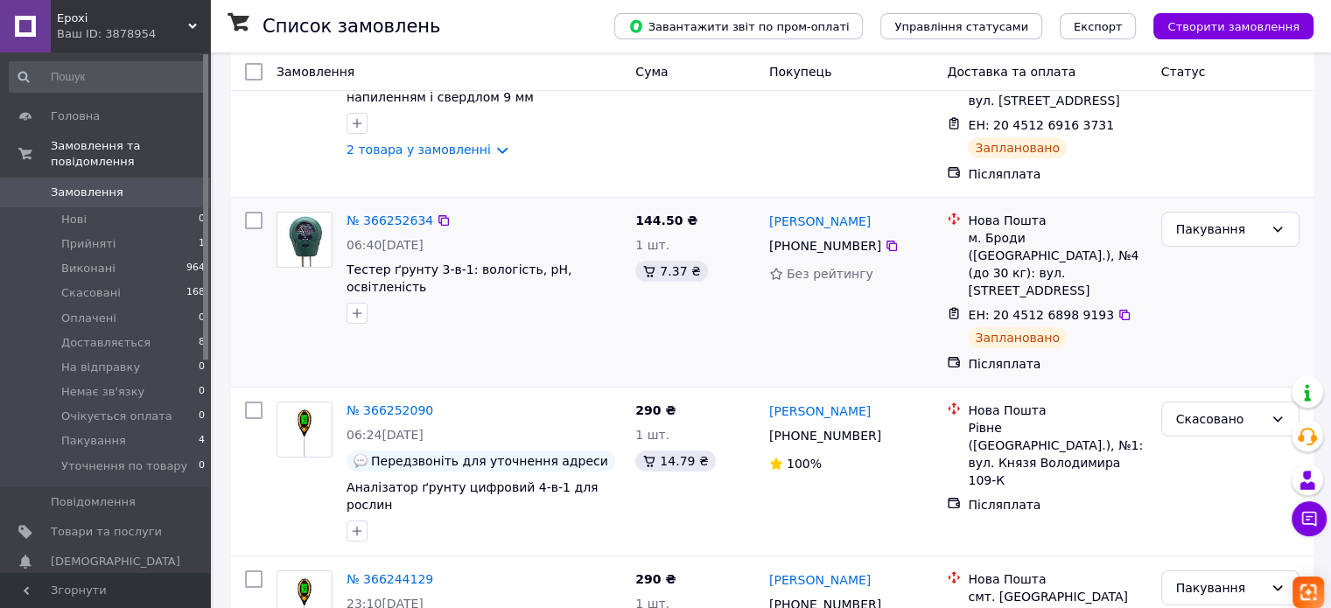
scroll to position [175, 0]
